Goal: Task Accomplishment & Management: Complete application form

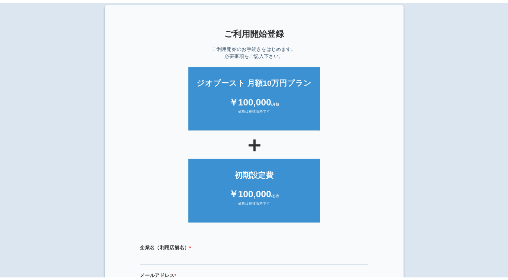
scroll to position [160, 0]
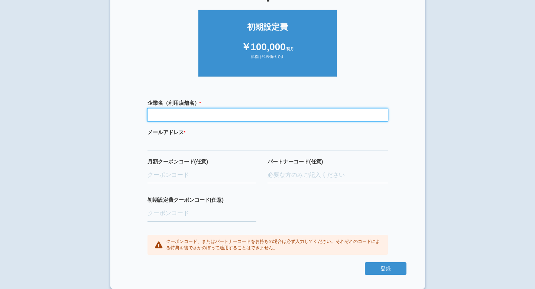
click at [234, 114] on input "text" at bounding box center [267, 114] width 240 height 13
paste input "マリン小児歯科・矯正歯科クリニック"
type input "マリン小児歯科・矯正歯科クリニック"
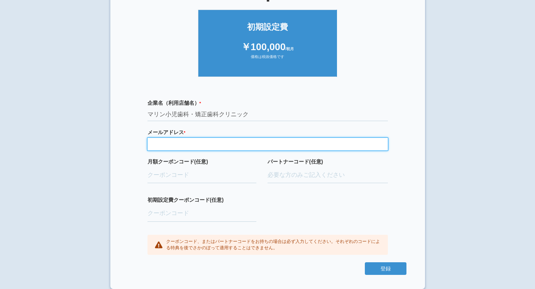
click at [180, 142] on input "email" at bounding box center [267, 144] width 240 height 13
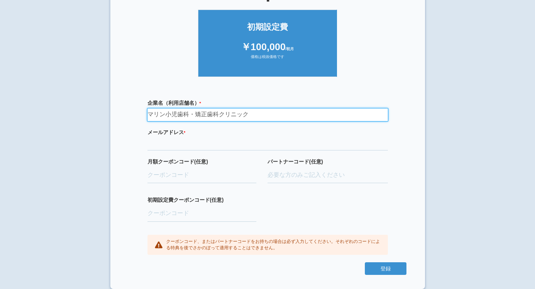
click at [248, 111] on input "マリン小児歯科・矯正歯科クリニック" at bounding box center [267, 114] width 240 height 13
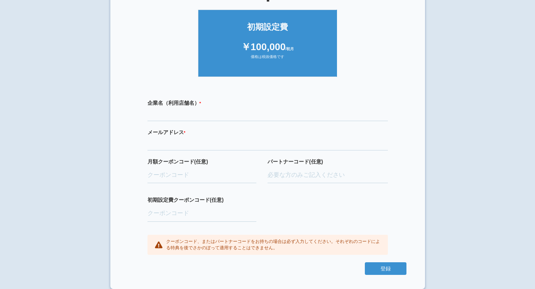
click at [225, 244] on p "クーポンコード、またはパートナーコードをお持ちの場合は必ず入力してください。それぞれのコードによる特典を後でさかのぼって適用することはできません。" at bounding box center [273, 244] width 214 height 13
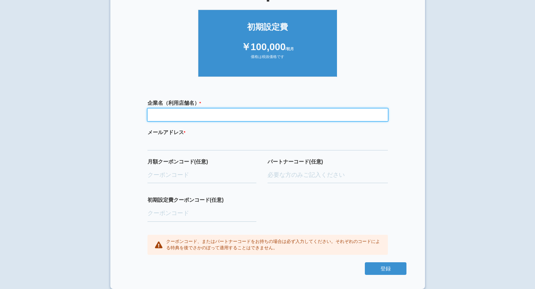
click at [186, 111] on input "text" at bounding box center [267, 114] width 240 height 13
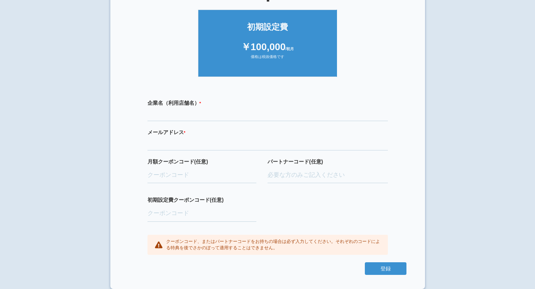
click at [195, 83] on form "ジオブースト 月額10万円プラン ￥100,000 /月額 価格は税抜価格です ＋ 初期設定費 ￥100,000 /初月 価格は税抜価格です 企業名（利用店舗…" at bounding box center [268, 93] width 278 height 369
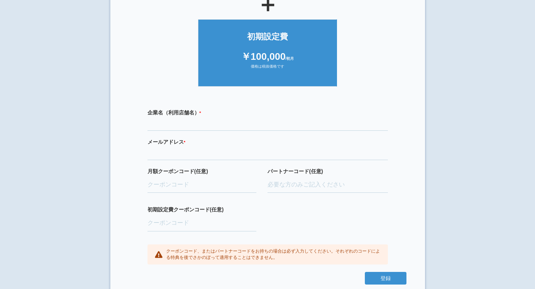
scroll to position [139, 0]
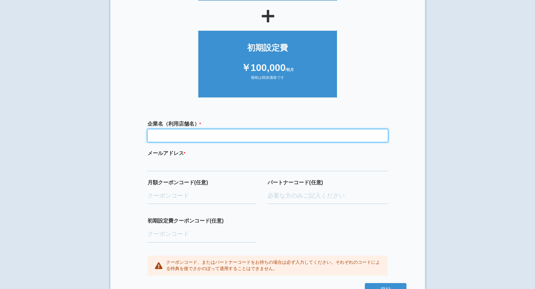
click at [196, 138] on input "text" at bounding box center [267, 135] width 240 height 13
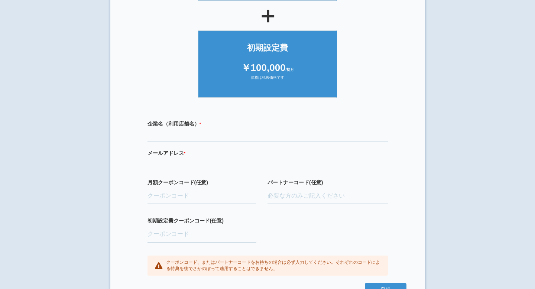
click at [319, 152] on label "メールアドレス * 必須項目です 正しいメールアドレスを入力してください" at bounding box center [267, 152] width 240 height 7
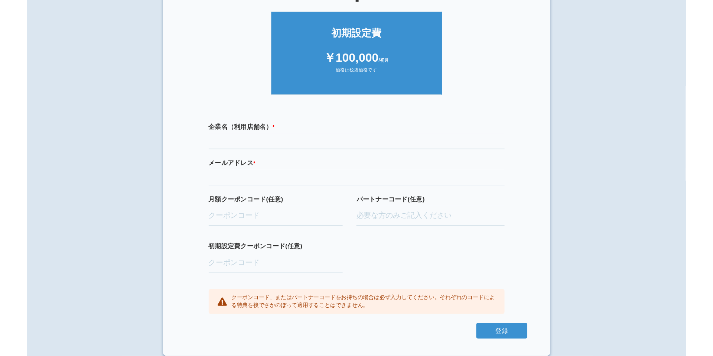
scroll to position [93, 0]
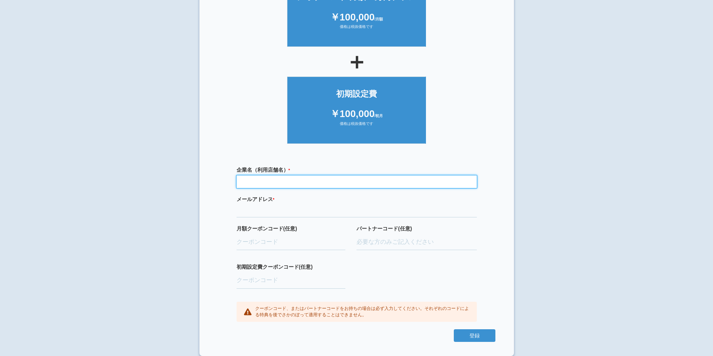
click at [269, 183] on input "text" at bounding box center [357, 181] width 240 height 13
paste input "マリン小児歯科・矯正歯科クリニック"
type input "マリン小児歯科・矯正歯科クリニック"
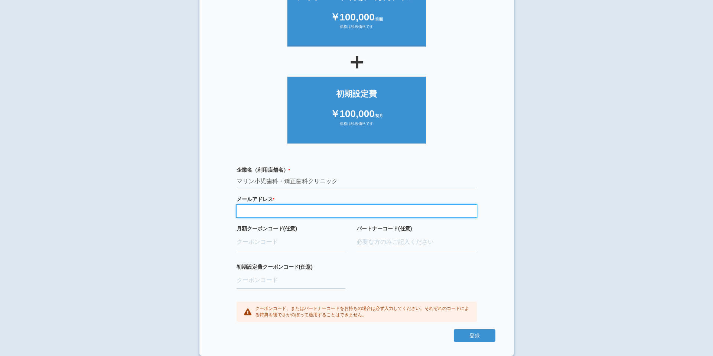
click at [279, 208] on input "email" at bounding box center [357, 211] width 240 height 13
paste input "dr.surf127@marinedc.jp"
type input "dr.surf127@marinedc.jp"
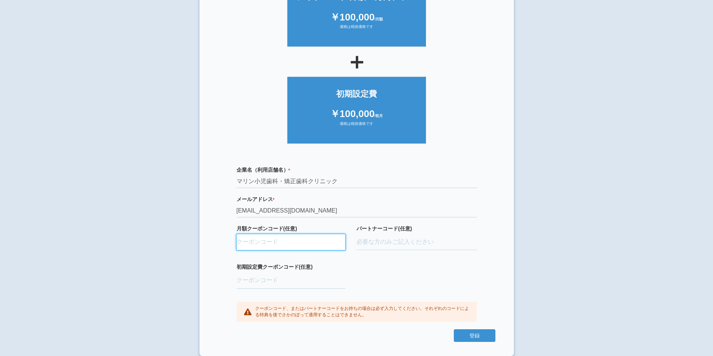
click at [282, 243] on input "月額クーポンコード(任意)" at bounding box center [291, 242] width 109 height 16
paste input "ifENW5rd"
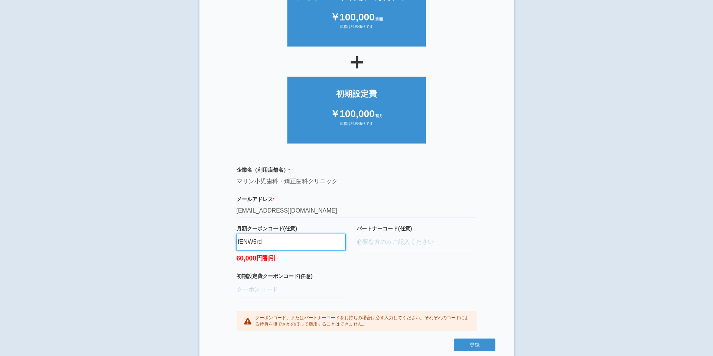
type input "ifENW5rd"
click at [363, 266] on div "パートナーコード(任意)" at bounding box center [417, 249] width 120 height 48
drag, startPoint x: 291, startPoint y: 244, endPoint x: 231, endPoint y: 242, distance: 60.6
click at [231, 242] on div "企業名（利用店舗名） * 必須項目です マリン小児歯科・矯正歯科クリニック メールアドレス * 必須項目です 正しいメールアドレスを入力してください dr.s…" at bounding box center [357, 249] width 278 height 180
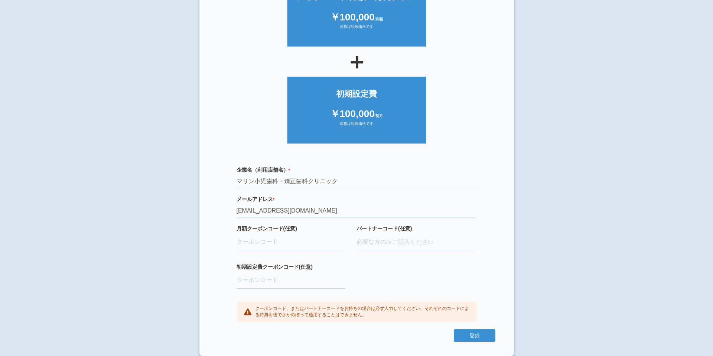
click at [163, 235] on div "× ご利用開始登録 ご利用開始のお手続きをはじめます。 必要事項をご記入下さい。 ジオブースト 月額10万円プラン ￥100,000 /月額 価格は税抜価格で…" at bounding box center [356, 92] width 713 height 356
click at [270, 244] on input "月額クーポンコード(任意)" at bounding box center [291, 242] width 109 height 16
paste input "ifENW5rd"
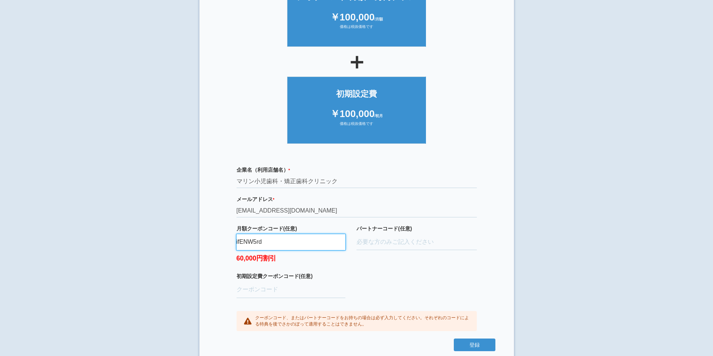
type input "ifENW5rd"
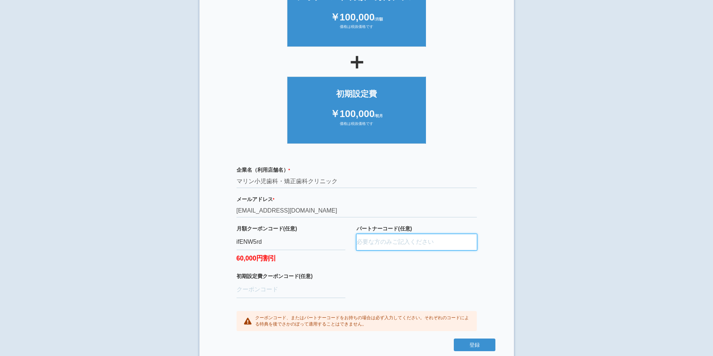
click at [379, 246] on input "パートナーコード(任意)" at bounding box center [417, 242] width 120 height 16
type input "D22022"
click at [391, 288] on div "企業名（利用店舗名） * 必須項目です マリン小児歯科・矯正歯科クリニック メールアドレス * 必須項目です 正しいメールアドレスを入力してください dr.s…" at bounding box center [357, 249] width 278 height 180
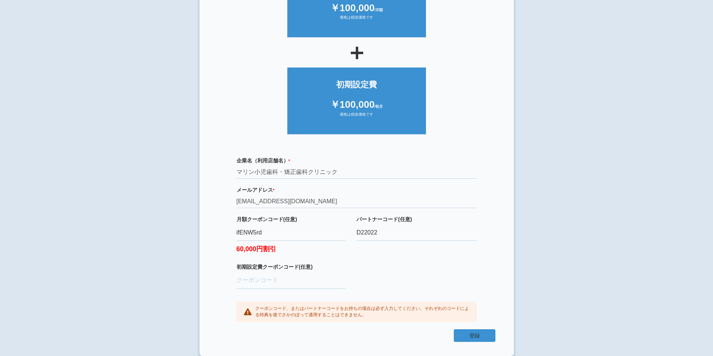
click at [474, 289] on button "登録" at bounding box center [475, 335] width 42 height 13
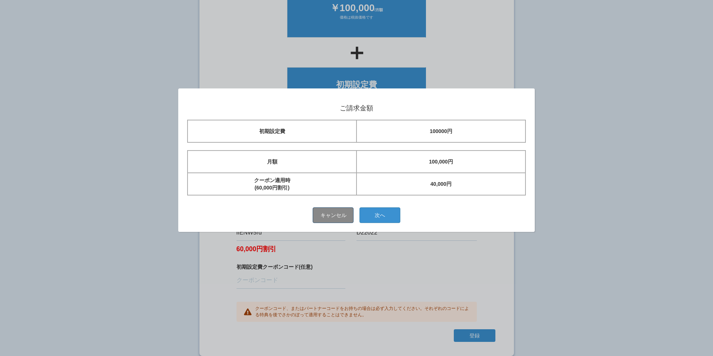
click at [334, 213] on button "キャンセル" at bounding box center [333, 215] width 41 height 16
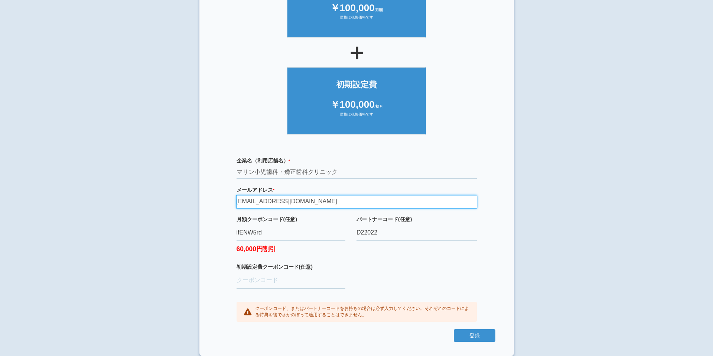
click at [268, 202] on input "dr.surf127@marinedc.jp" at bounding box center [357, 201] width 240 height 13
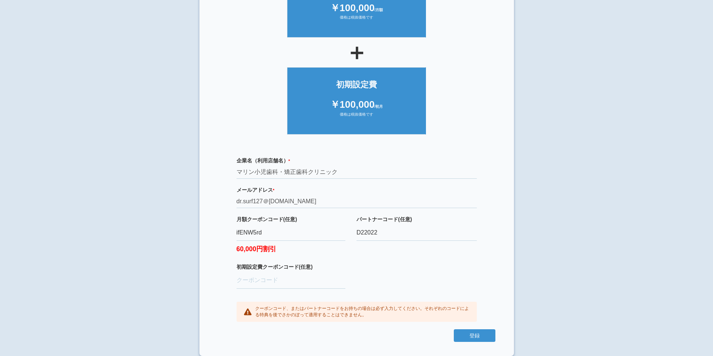
click at [356, 257] on div "月額クーポンコード(任意) ifENW5rd 60,000円割引 パートナーコード(任意) D22022" at bounding box center [357, 239] width 240 height 48
click at [463, 289] on button "登録" at bounding box center [475, 335] width 42 height 13
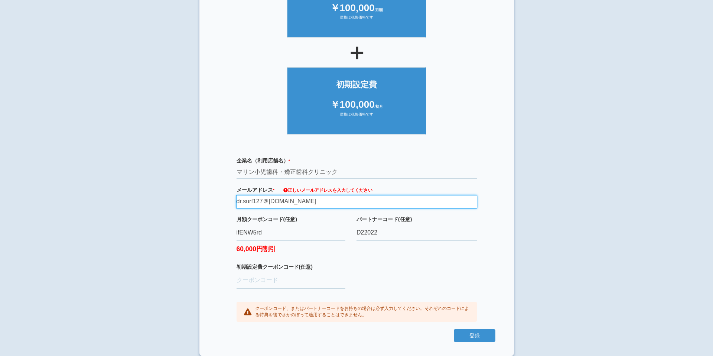
click at [268, 204] on input "dr.surf127＠marinedc.jp" at bounding box center [357, 201] width 240 height 13
type input "dr.surf127marinedc.jp"
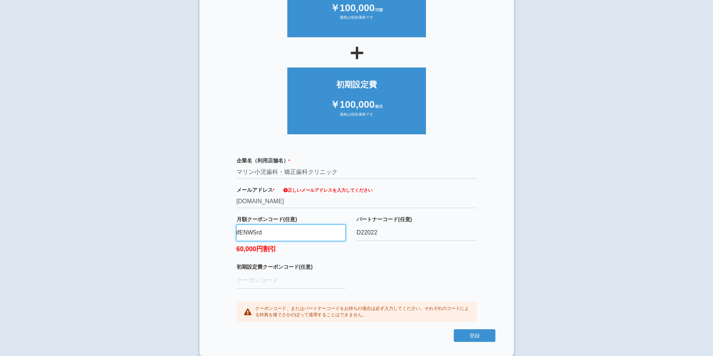
click at [280, 236] on input "ifENW5rd" at bounding box center [291, 233] width 109 height 16
click at [463, 289] on button "登録" at bounding box center [475, 335] width 42 height 13
click at [272, 231] on input "ifENW5rd" at bounding box center [291, 233] width 109 height 16
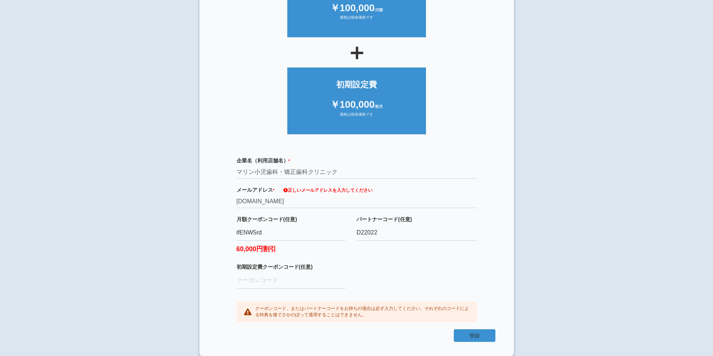
click at [475, 289] on button "登録" at bounding box center [475, 335] width 42 height 13
click at [287, 227] on input "ifENW5rd" at bounding box center [291, 233] width 109 height 16
click at [283, 236] on input "ifENW5rd" at bounding box center [291, 233] width 109 height 16
type input "ifENW5rd"
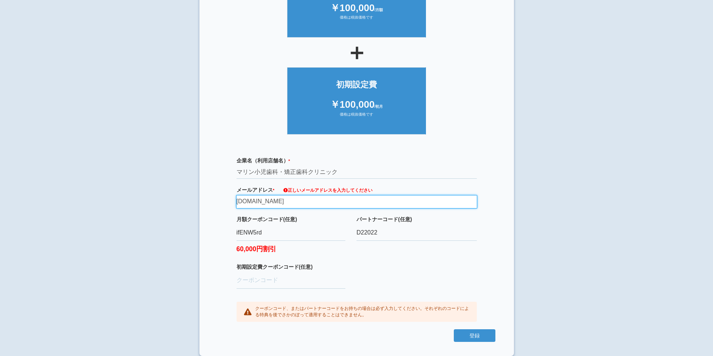
click at [308, 200] on input "dr.surf127marinedc.jp" at bounding box center [357, 201] width 240 height 13
click at [263, 202] on input "dr.surf127marinedc.jp" at bounding box center [357, 201] width 240 height 13
type input "dr.surf127@marinedc.jp"
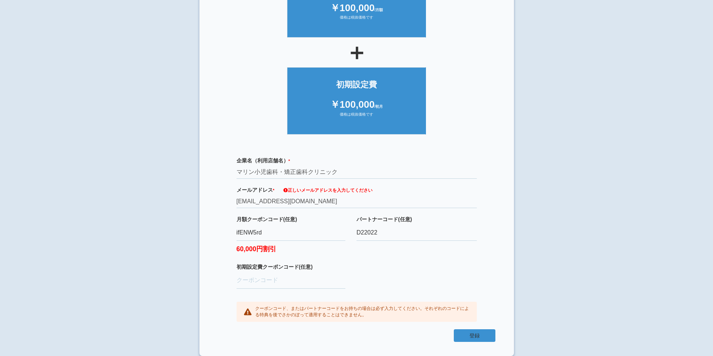
click at [485, 289] on button "登録" at bounding box center [475, 335] width 42 height 13
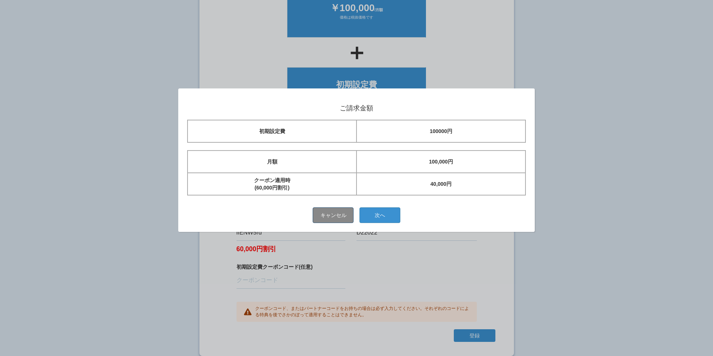
click at [332, 212] on button "キャンセル" at bounding box center [333, 215] width 41 height 16
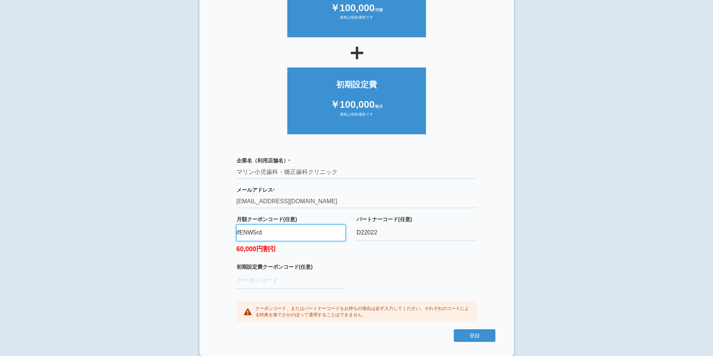
click at [292, 234] on input "ifENW5rd" at bounding box center [291, 233] width 109 height 16
click at [471, 289] on button "登録" at bounding box center [475, 335] width 42 height 13
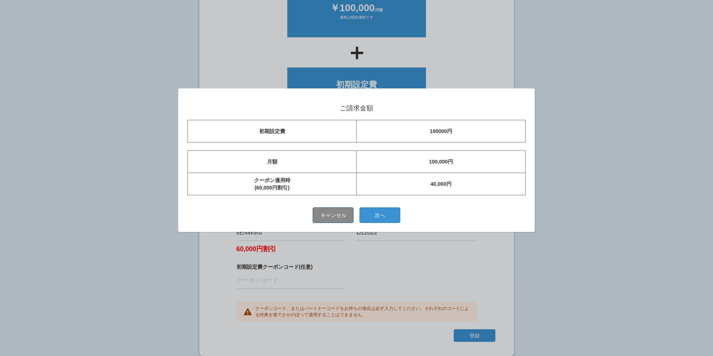
click at [337, 217] on button "キャンセル" at bounding box center [333, 215] width 41 height 16
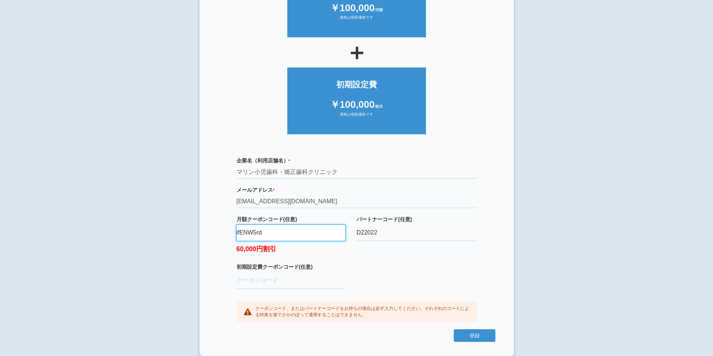
click at [292, 228] on input "ifENW5rd" at bounding box center [291, 233] width 109 height 16
click at [466, 289] on button "登録" at bounding box center [475, 335] width 42 height 13
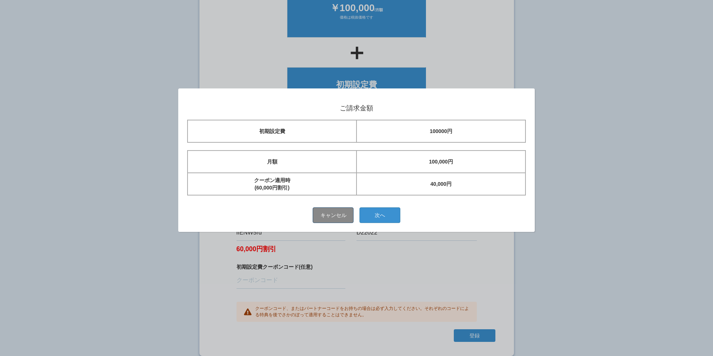
click at [339, 218] on button "キャンセル" at bounding box center [333, 215] width 41 height 16
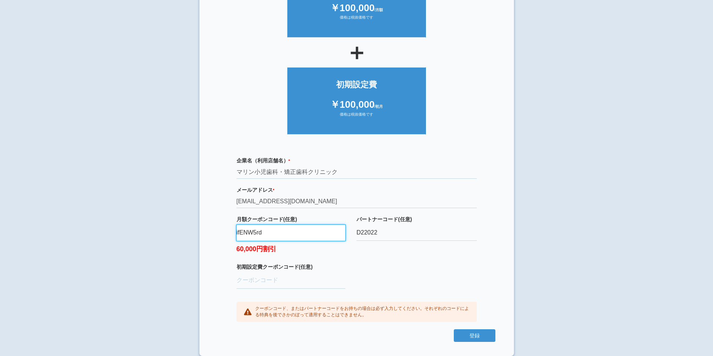
click at [295, 233] on input "ifENW5rd" at bounding box center [291, 233] width 109 height 16
click at [468, 289] on button "登録" at bounding box center [475, 335] width 42 height 13
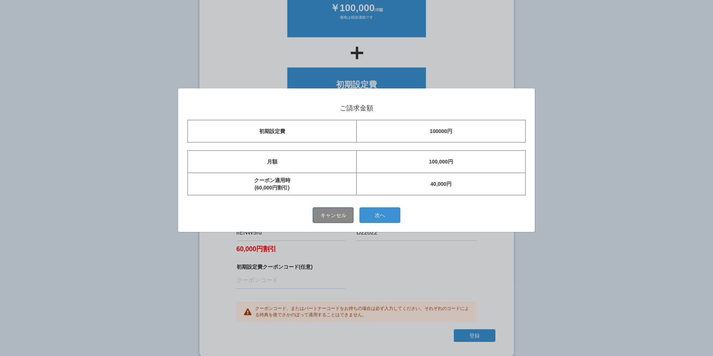
click at [338, 208] on button "キャンセル" at bounding box center [333, 215] width 41 height 16
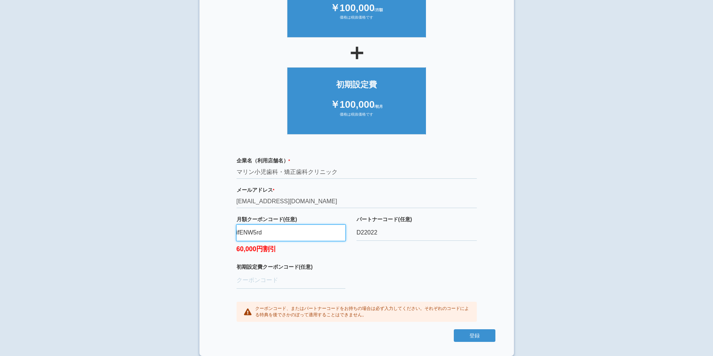
click at [286, 237] on input "ifENW5rd" at bounding box center [291, 233] width 109 height 16
type input "ifENW5rd"
click at [480, 289] on button "登録" at bounding box center [475, 335] width 42 height 13
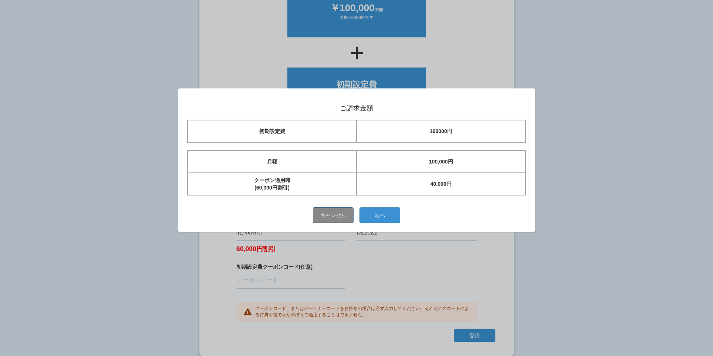
click at [342, 218] on button "キャンセル" at bounding box center [333, 215] width 41 height 16
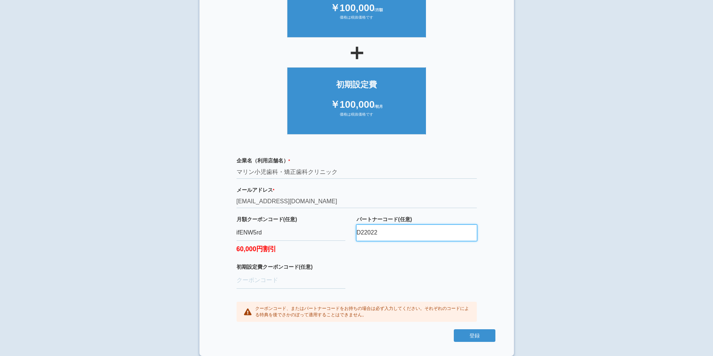
click at [388, 231] on input "D22022" at bounding box center [417, 233] width 120 height 16
type input "D22022"
click at [471, 289] on button "登録" at bounding box center [475, 335] width 42 height 13
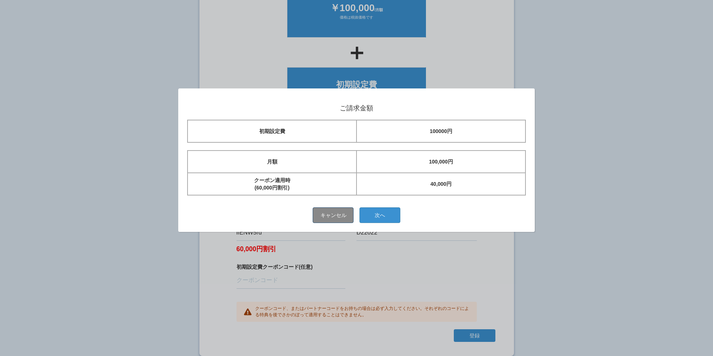
click at [338, 215] on button "キャンセル" at bounding box center [333, 215] width 41 height 16
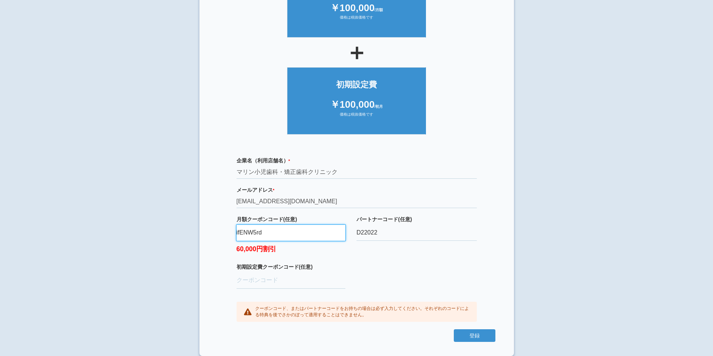
click at [272, 233] on input "ifENW5rd" at bounding box center [291, 233] width 109 height 16
type input "ifENW5rd"
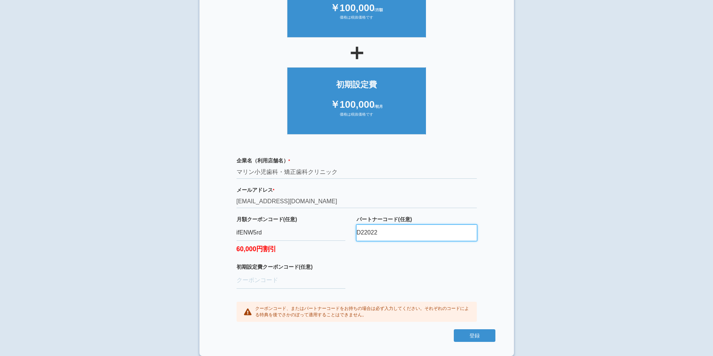
click at [402, 234] on input "D22022" at bounding box center [417, 233] width 120 height 16
type input "D22022"
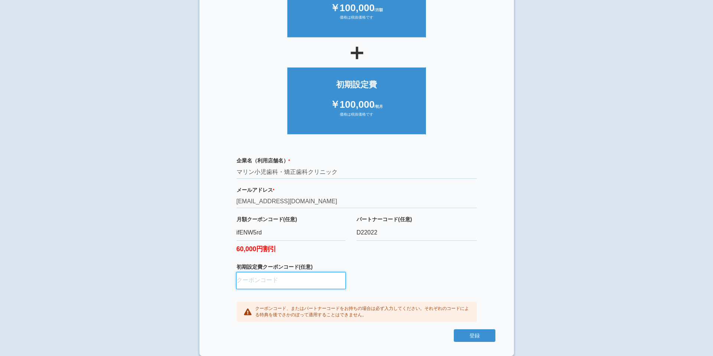
click at [292, 278] on input "初期設定費クーポンコード(任意)" at bounding box center [291, 280] width 109 height 16
click at [403, 279] on div "企業名（利用店舗名） * 必須項目です マリン小児歯科・矯正歯科クリニック メールアドレス * 必須項目です 正しいメールアドレスを入力してください dr.s…" at bounding box center [357, 239] width 278 height 180
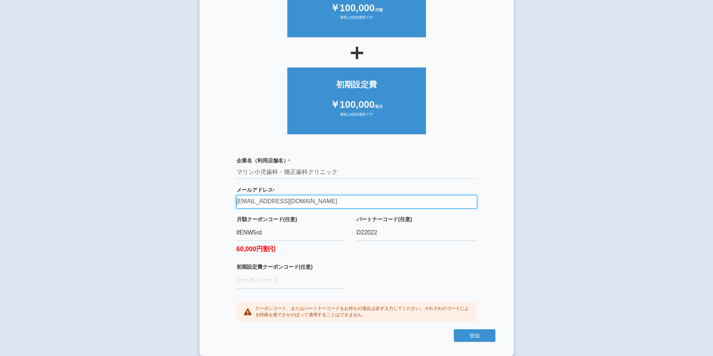
click at [304, 204] on input "dr.surf127@marinedc.jp" at bounding box center [357, 201] width 240 height 13
type input "dr.surf127"
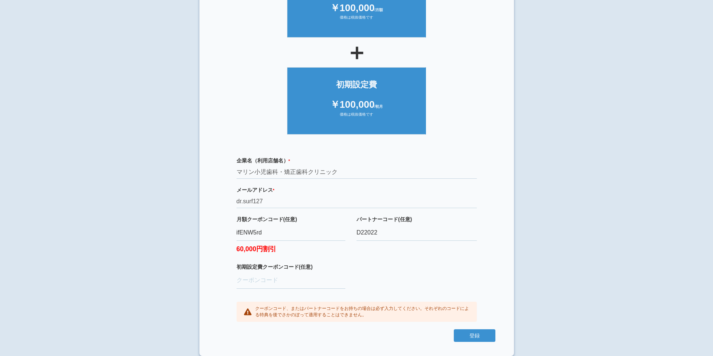
click at [431, 280] on div "企業名（利用店舗名） * 必須項目です マリン小児歯科・矯正歯科クリニック メールアドレス * 必須項目です 正しいメールアドレスを入力してください dr.s…" at bounding box center [357, 239] width 278 height 180
click at [350, 166] on input "マリン小児歯科・矯正歯科クリニック" at bounding box center [357, 172] width 240 height 13
drag, startPoint x: 350, startPoint y: 175, endPoint x: 299, endPoint y: 174, distance: 50.5
click at [300, 174] on input "マリン小児歯科・矯正歯科クリニック" at bounding box center [357, 172] width 240 height 13
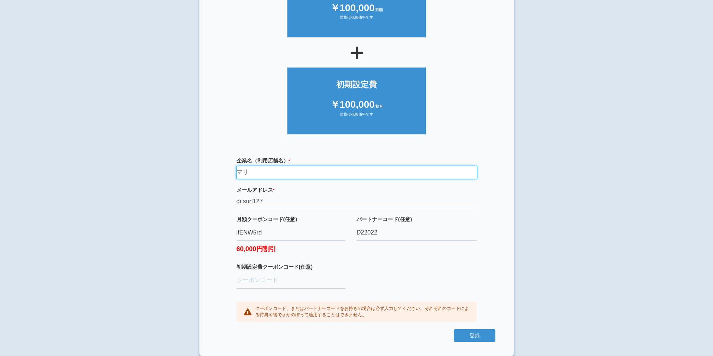
type input "マ"
click at [292, 168] on input "text" at bounding box center [357, 172] width 240 height 13
type input "[PERSON_NAME]テスト"
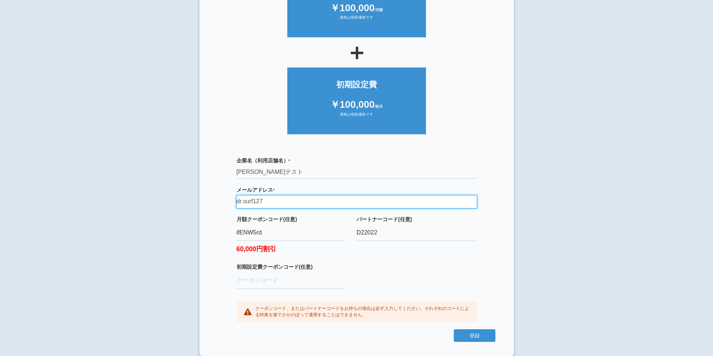
click at [272, 204] on input "dr.surf127" at bounding box center [357, 201] width 240 height 13
drag, startPoint x: 272, startPoint y: 204, endPoint x: 198, endPoint y: 204, distance: 73.9
click at [199, 204] on div "× ご利用開始登録 ご利用開始のお手続きをはじめます。 必要事項をご記入下さい。 ジオブースト 月額10万円プラン ￥100,000 /月額 価格は税抜価格で…" at bounding box center [356, 83] width 713 height 356
type input "[EMAIL_ADDRESS][DOMAIN_NAME]"
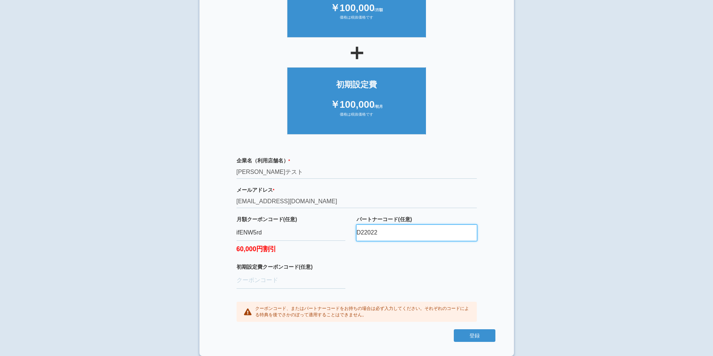
drag, startPoint x: 389, startPoint y: 230, endPoint x: 337, endPoint y: 230, distance: 51.6
click at [337, 230] on div "月額クーポンコード(任意) ifENW5rd 60,000円割引 パートナーコード(任意) D22022" at bounding box center [357, 239] width 240 height 48
click at [327, 289] on div "初期設定費クーポンコード(任意)" at bounding box center [291, 282] width 109 height 39
click at [477, 289] on button "登録" at bounding box center [475, 335] width 42 height 13
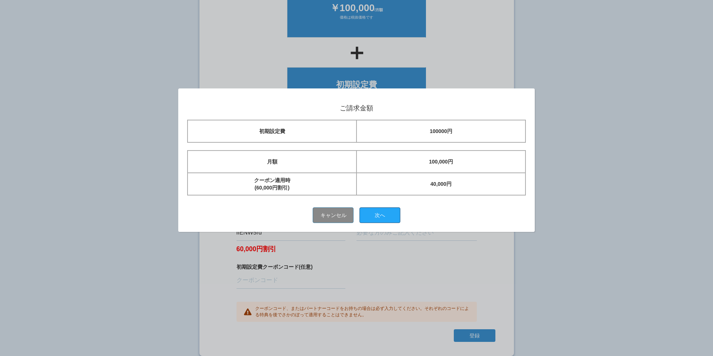
click at [388, 217] on button "次へ" at bounding box center [380, 215] width 41 height 16
click at [333, 217] on button "キャンセル" at bounding box center [333, 215] width 41 height 16
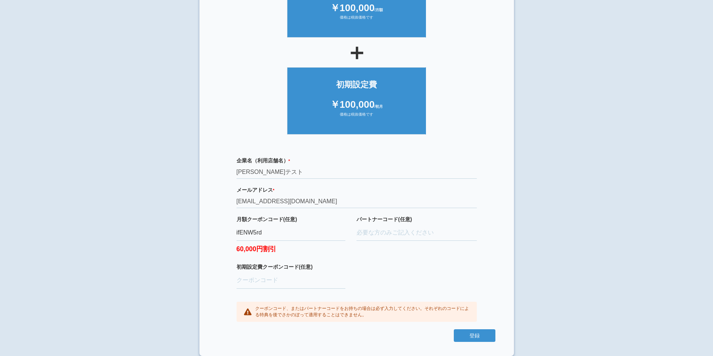
click at [429, 275] on div "企業名（利用店舗名） * 必須項目です 築山テスト メールアドレス * 必須項目です 正しいメールアドレスを入力してください tsukiyama-kaori@…" at bounding box center [357, 239] width 278 height 180
click at [470, 289] on button "登録" at bounding box center [475, 335] width 42 height 13
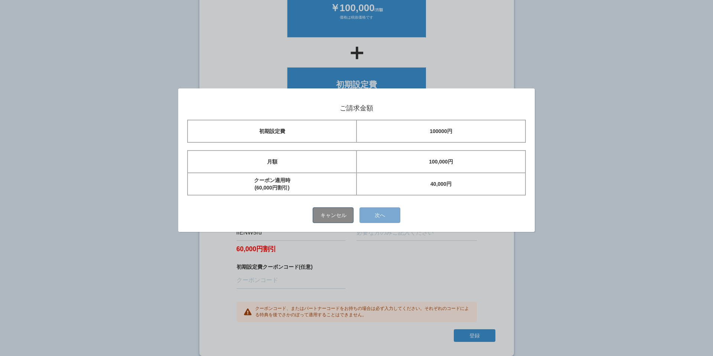
click at [334, 211] on button "キャンセル" at bounding box center [333, 215] width 41 height 16
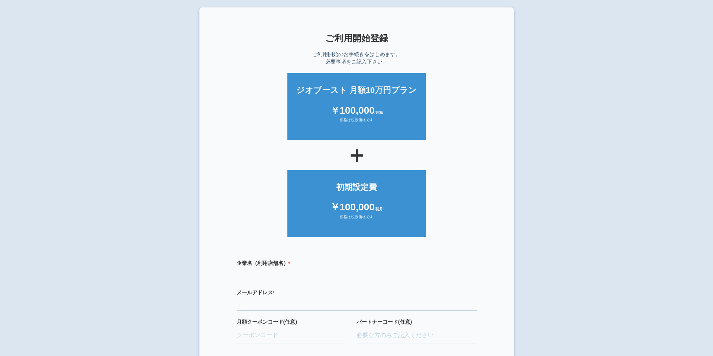
scroll to position [93, 0]
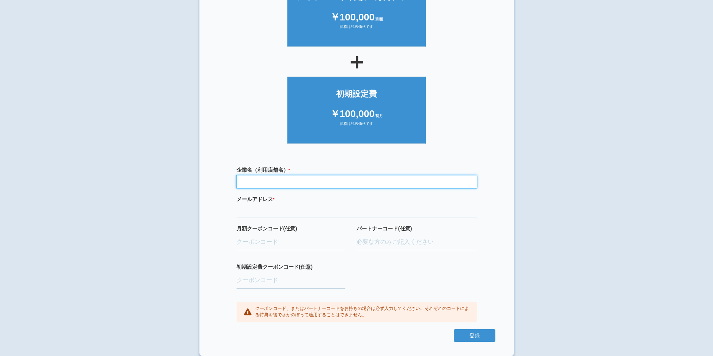
click at [265, 183] on input "text" at bounding box center [357, 181] width 240 height 13
type input "[PERSON_NAME]テスト"
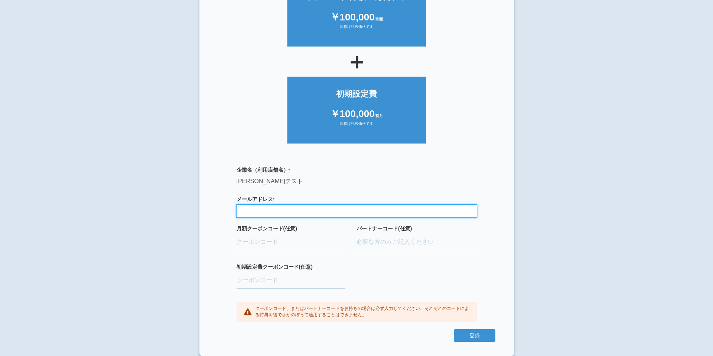
click at [257, 212] on input "email" at bounding box center [357, 211] width 240 height 13
type input "[EMAIL_ADDRESS][DOMAIN_NAME]"
drag, startPoint x: 322, startPoint y: 213, endPoint x: 181, endPoint y: 213, distance: 140.8
click at [181, 213] on div "× ご利用開始登録 ご利用開始のお手続きをはじめます。 必要事項をご記入下さい。 ジオブースト 月額10万円プラン ￥100,000 /月額 価格は税抜価格で…" at bounding box center [356, 92] width 713 height 356
type input "[EMAIL_ADDRESS][DOMAIN_NAME]"
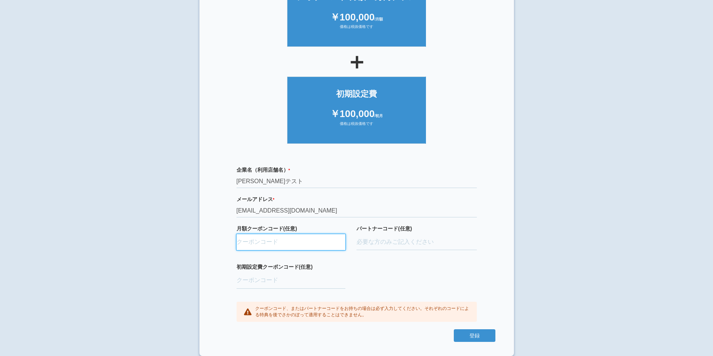
click at [277, 238] on input "月額クーポンコード(任意)" at bounding box center [291, 242] width 109 height 16
paste input "ifENW5rd"
type input "ifENW5rd"
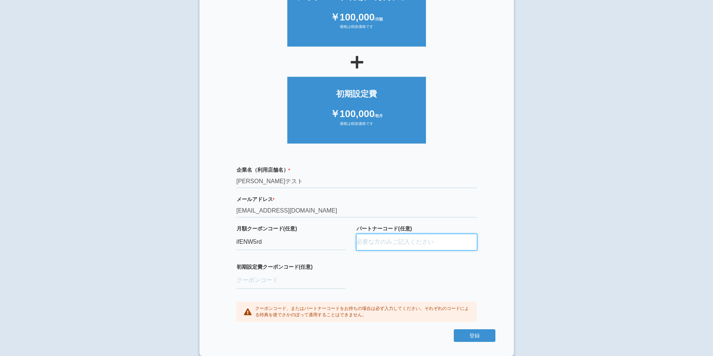
click at [404, 246] on input "パートナーコード(任意)" at bounding box center [417, 242] width 120 height 16
click at [392, 271] on div "企業名（利用店舗名） * 必須項目です [PERSON_NAME]テスト メールアドレス * 必須項目です 正しいメールアドレスを入力してください [EMAI…" at bounding box center [357, 244] width 278 height 171
click at [462, 334] on button "登録" at bounding box center [475, 335] width 42 height 13
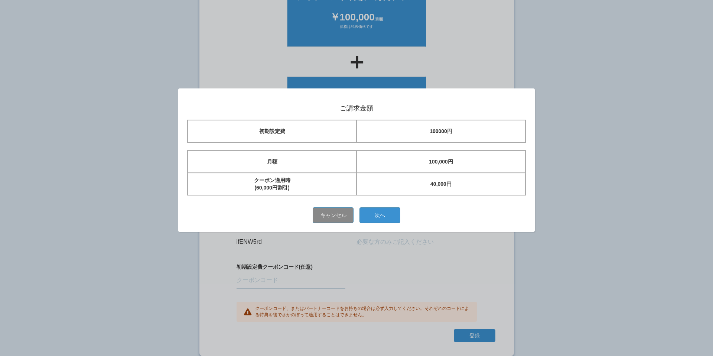
click at [327, 227] on div "ご請求金額 初期設定費 100000円 月額 100,000円 クーポン適用時 (60,000円割引) 40,000円 キャンセル 次へ" at bounding box center [356, 159] width 357 height 143
